Goal: Task Accomplishment & Management: Complete application form

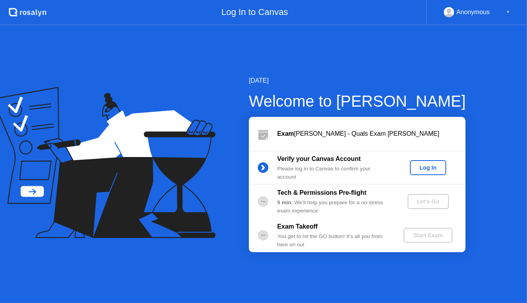
click at [438, 168] on div "Log In" at bounding box center [428, 168] width 30 height 6
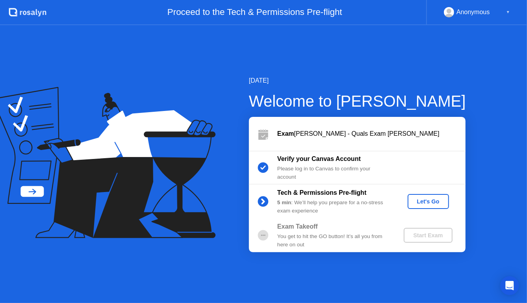
click at [432, 203] on div "Let's Go" at bounding box center [428, 201] width 35 height 6
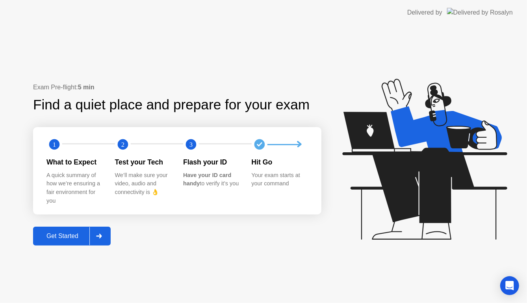
click at [65, 241] on button "Get Started" at bounding box center [72, 236] width 78 height 19
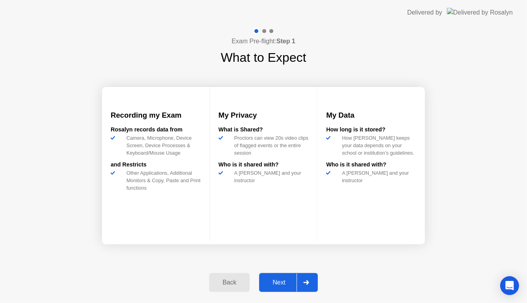
click at [284, 283] on div "Next" at bounding box center [278, 282] width 35 height 7
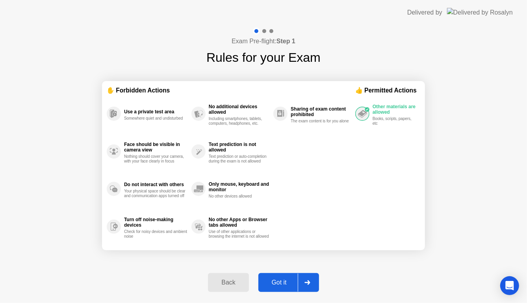
click at [273, 280] on div "Got it" at bounding box center [279, 282] width 37 height 7
select select "Available cameras"
select select "Available speakers"
select select "Available microphones"
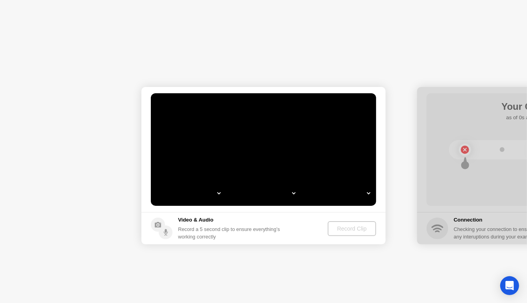
select select "*"
select select "**********"
select select "*******"
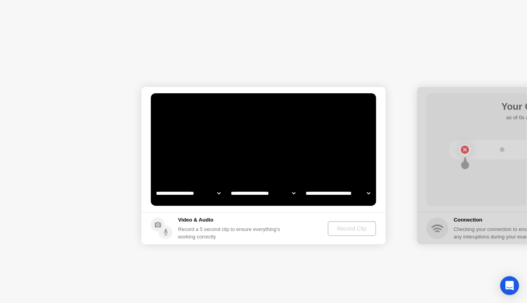
select select "*******"
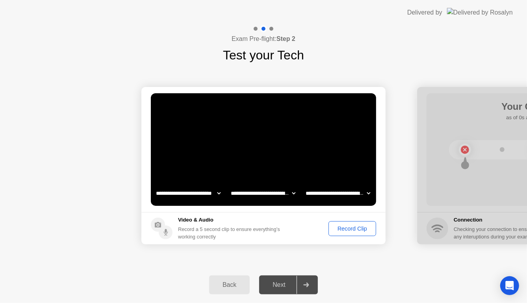
click at [357, 233] on button "Record Clip" at bounding box center [352, 228] width 48 height 15
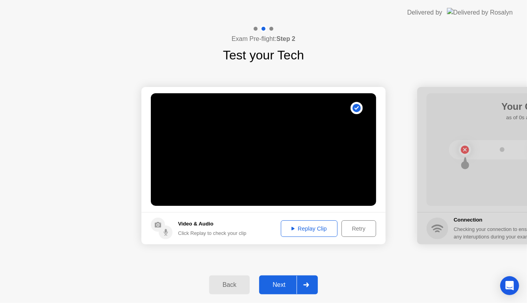
click at [292, 283] on div "Next" at bounding box center [278, 285] width 35 height 7
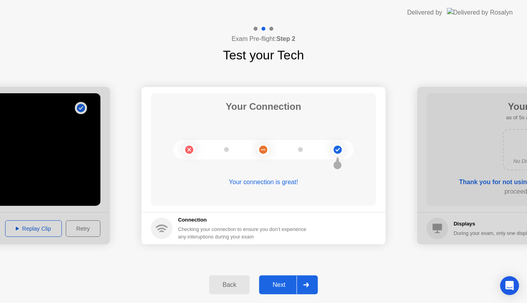
click at [283, 280] on button "Next" at bounding box center [288, 285] width 59 height 19
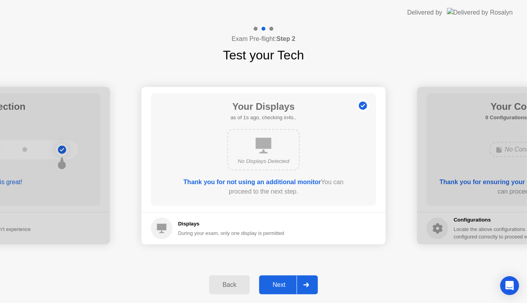
click at [283, 280] on button "Next" at bounding box center [288, 285] width 59 height 19
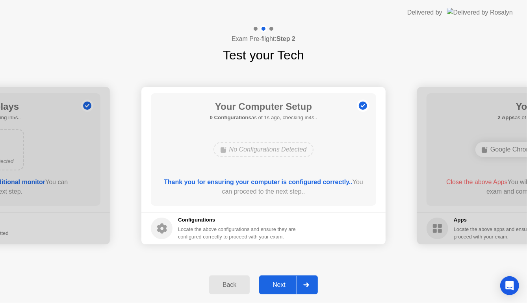
click at [283, 280] on button "Next" at bounding box center [288, 285] width 59 height 19
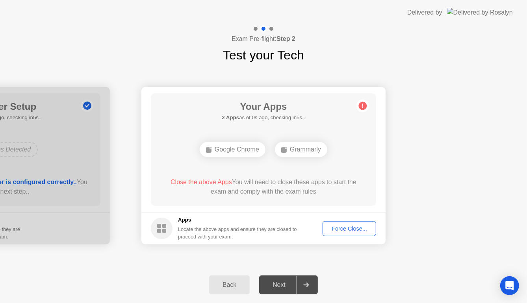
click at [360, 233] on button "Force Close..." at bounding box center [349, 228] width 54 height 15
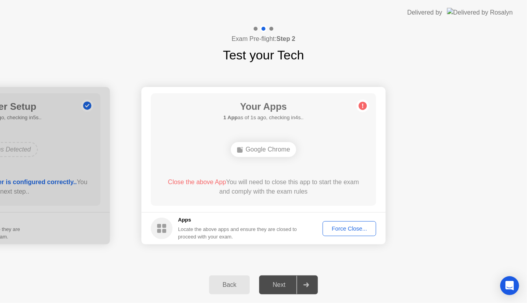
click at [339, 226] on div "Force Close..." at bounding box center [349, 229] width 48 height 6
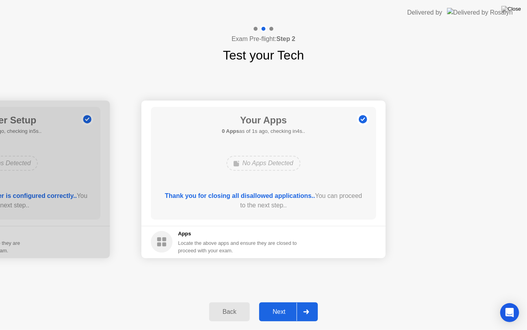
click at [281, 303] on div "Next" at bounding box center [278, 311] width 35 height 7
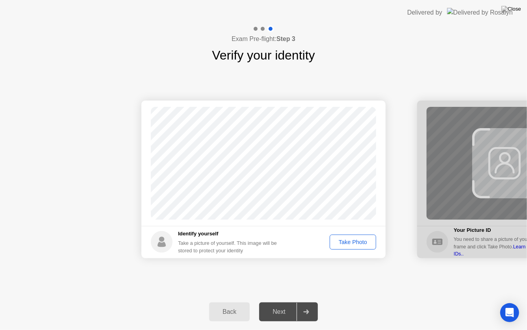
click at [354, 246] on button "Take Photo" at bounding box center [353, 241] width 46 height 15
click at [280, 303] on button "Next" at bounding box center [288, 311] width 59 height 19
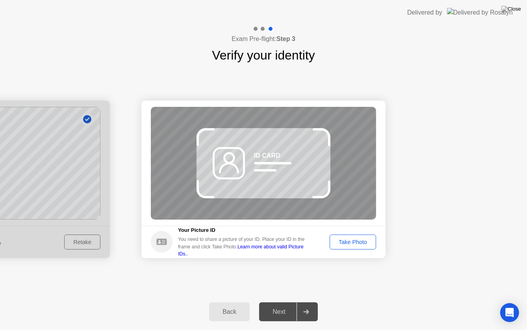
click at [356, 241] on div "Take Photo" at bounding box center [352, 242] width 41 height 6
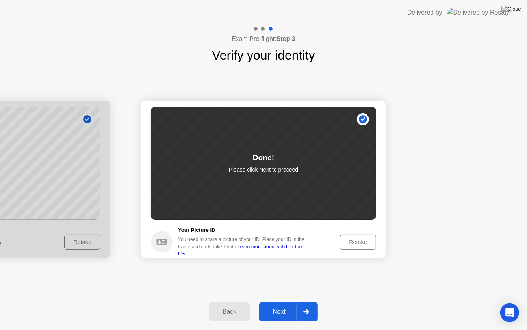
click at [276, 303] on div "Next" at bounding box center [278, 311] width 35 height 7
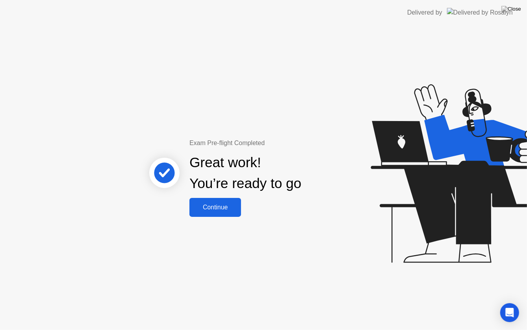
click at [216, 211] on div "Continue" at bounding box center [215, 207] width 47 height 7
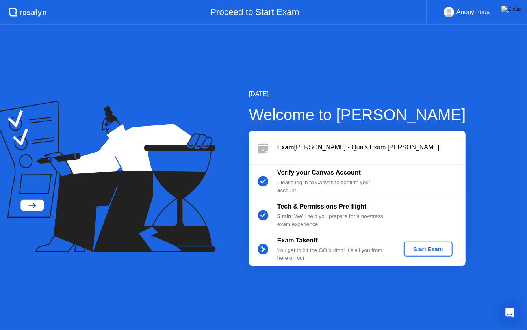
click at [443, 249] on div "Start Exam" at bounding box center [428, 249] width 42 height 6
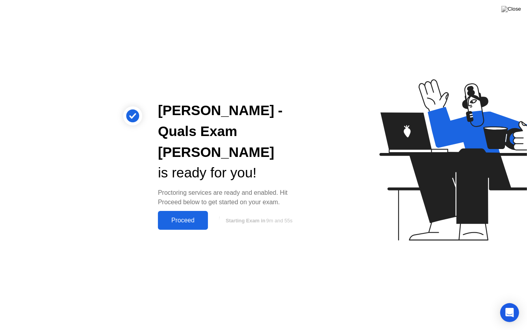
click at [169, 217] on div "Proceed" at bounding box center [182, 220] width 45 height 7
